Goal: Contribute content: Add original content to the website for others to see

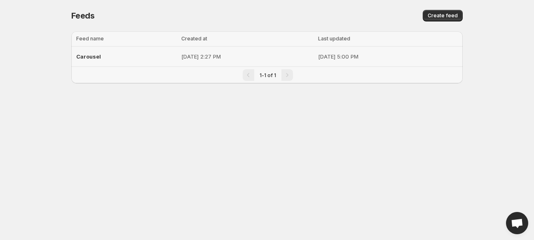
click at [90, 55] on span "Carousel" at bounding box center [88, 56] width 25 height 7
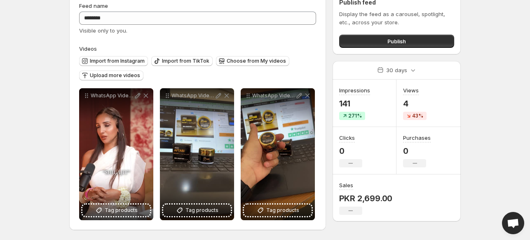
scroll to position [40, 0]
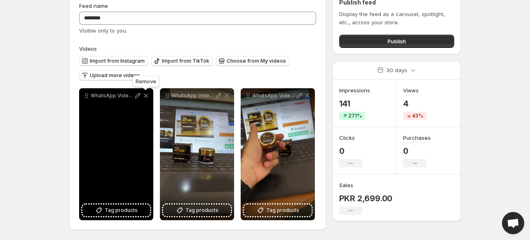
click at [145, 95] on icon at bounding box center [146, 96] width 8 height 8
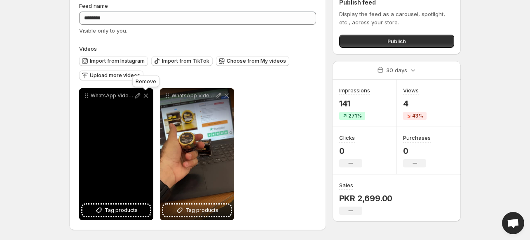
click at [145, 95] on icon at bounding box center [146, 96] width 8 height 8
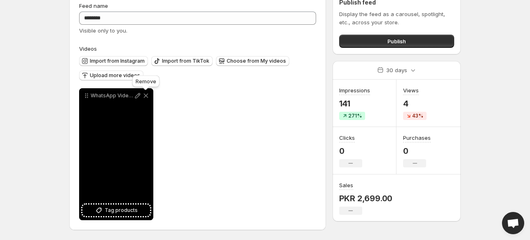
click at [145, 95] on icon at bounding box center [146, 96] width 8 height 8
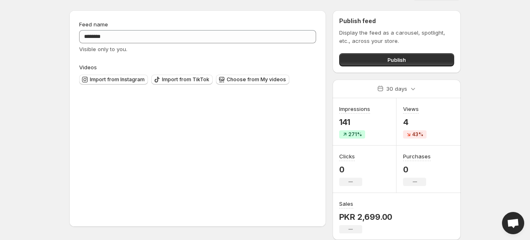
scroll to position [20, 0]
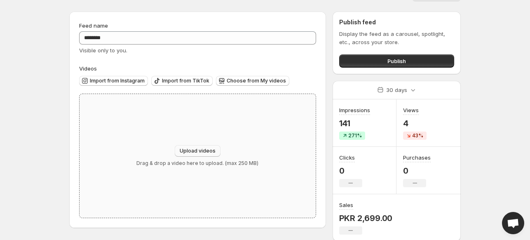
click at [201, 150] on span "Upload videos" at bounding box center [198, 151] width 36 height 7
type input "**********"
click at [193, 146] on button "Upload videos" at bounding box center [198, 151] width 46 height 12
type input "**********"
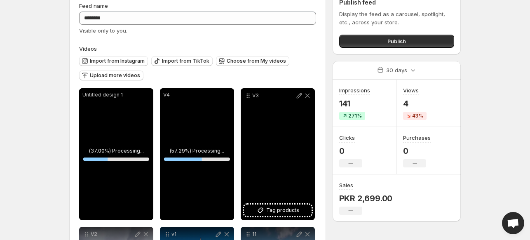
scroll to position [39, 0]
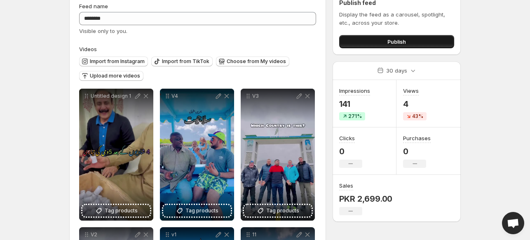
click at [402, 42] on span "Publish" at bounding box center [397, 42] width 19 height 8
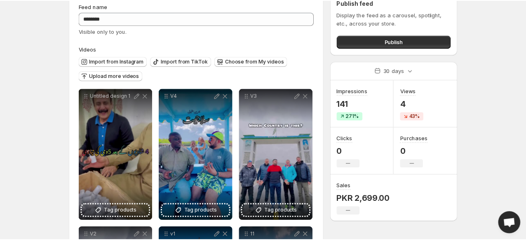
scroll to position [0, 0]
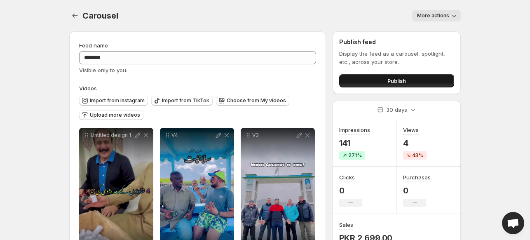
click at [360, 82] on button "Publish" at bounding box center [396, 80] width 115 height 13
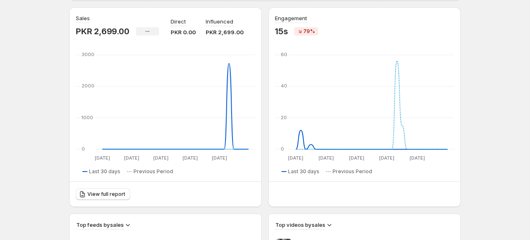
scroll to position [78, 0]
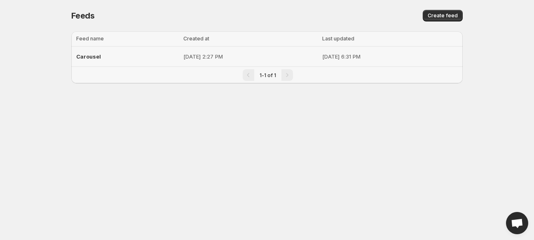
click at [89, 61] on div "Carousel" at bounding box center [127, 56] width 102 height 15
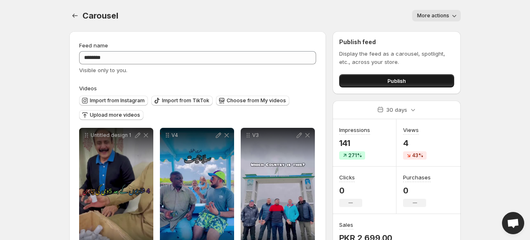
click at [432, 81] on button "Publish" at bounding box center [396, 80] width 115 height 13
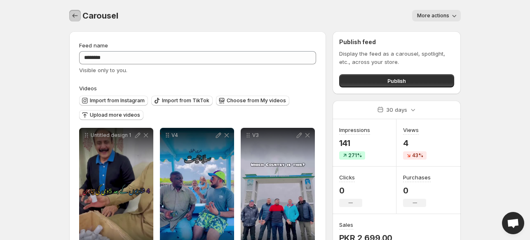
click at [73, 16] on icon "Settings" at bounding box center [75, 16] width 8 height 8
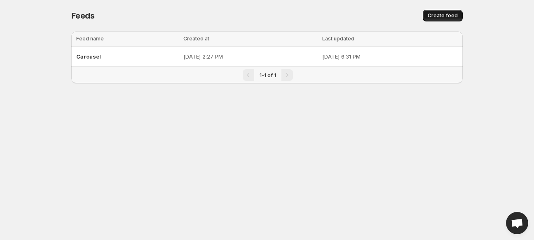
click at [453, 14] on span "Create feed" at bounding box center [443, 15] width 30 height 7
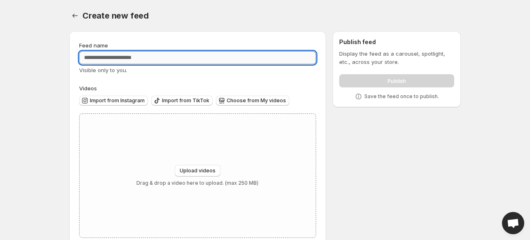
click at [166, 59] on input "Feed name" at bounding box center [197, 57] width 237 height 13
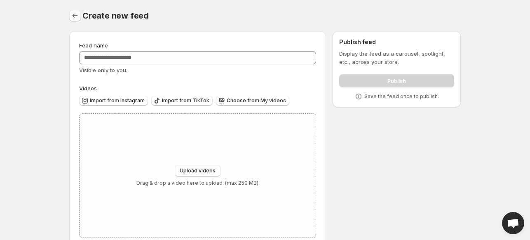
click at [77, 16] on icon "Settings" at bounding box center [75, 16] width 8 height 8
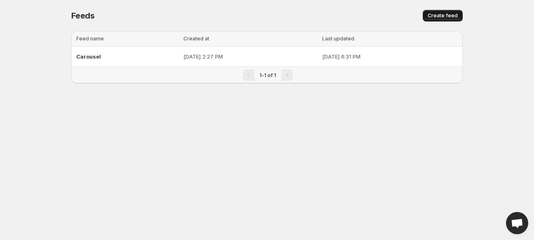
click at [434, 16] on span "Create feed" at bounding box center [443, 15] width 30 height 7
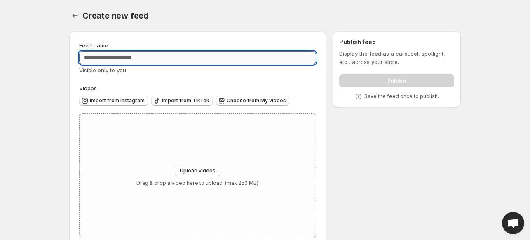
click at [115, 58] on input "Feed name" at bounding box center [197, 57] width 237 height 13
type input "****"
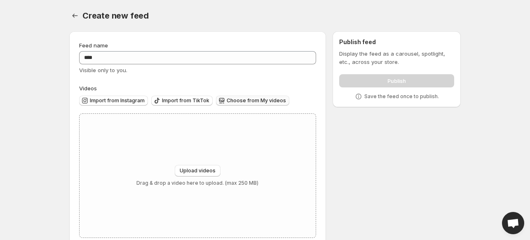
click at [257, 103] on span "Choose from My videos" at bounding box center [256, 100] width 59 height 7
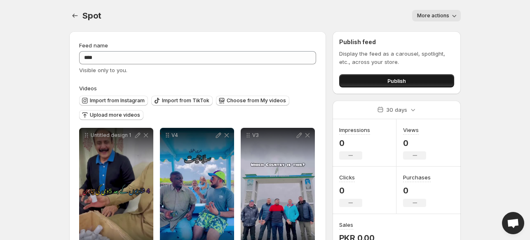
click at [379, 77] on button "Publish" at bounding box center [396, 80] width 115 height 13
drag, startPoint x: 49, startPoint y: 75, endPoint x: 49, endPoint y: 150, distance: 75.1
click at [49, 150] on body "**********" at bounding box center [265, 120] width 530 height 240
